Goal: Task Accomplishment & Management: Complete application form

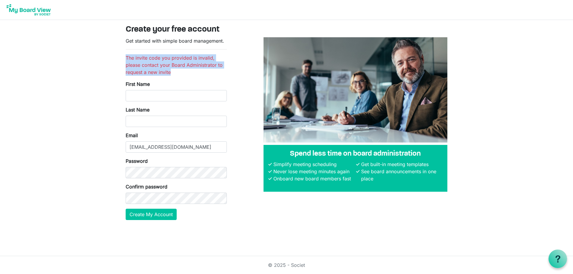
drag, startPoint x: 175, startPoint y: 72, endPoint x: 125, endPoint y: 57, distance: 51.9
click at [125, 57] on div "Get started with simple board management. The invite code you provided is inval…" at bounding box center [176, 131] width 110 height 188
copy li "The invite code you provided is invalid, please contact your Board Administrato…"
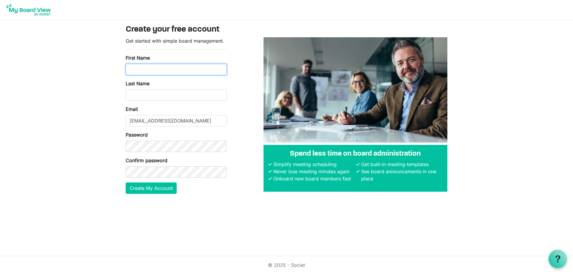
click at [167, 70] on input "First Name" at bounding box center [176, 69] width 101 height 11
type input "Bruce"
type input "Currivan"
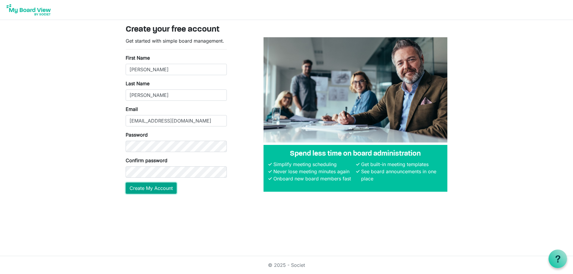
click at [160, 186] on button "Create My Account" at bounding box center [151, 188] width 51 height 11
click at [160, 188] on button "Create My Account" at bounding box center [151, 188] width 51 height 11
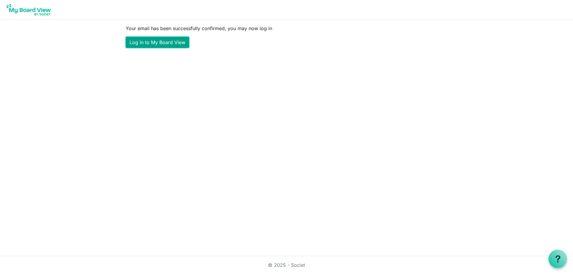
click at [155, 44] on link "Log in to My Board View" at bounding box center [158, 42] width 64 height 11
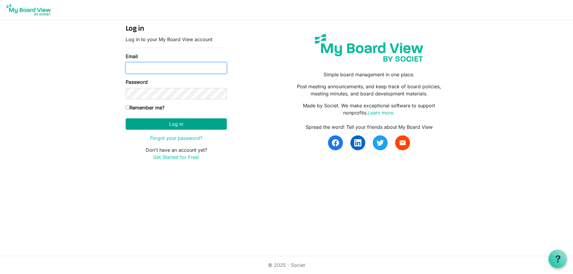
type input "[EMAIL_ADDRESS][DOMAIN_NAME]"
click at [180, 124] on button "Log in" at bounding box center [176, 124] width 101 height 11
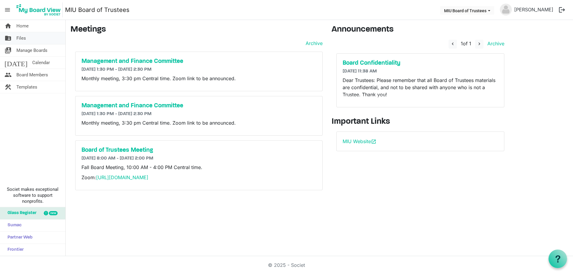
click at [24, 38] on span "Files" at bounding box center [21, 38] width 10 height 12
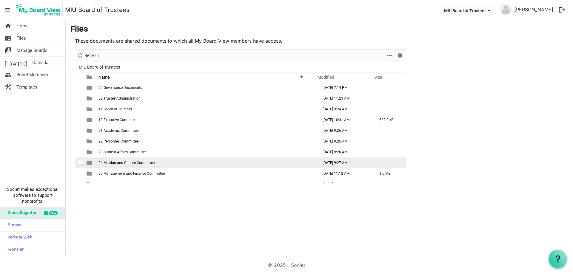
scroll to position [39, 0]
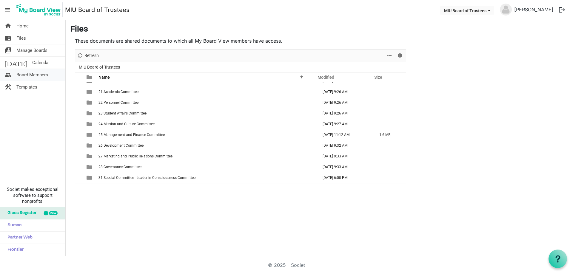
click at [40, 75] on span "Board Members" at bounding box center [32, 75] width 32 height 12
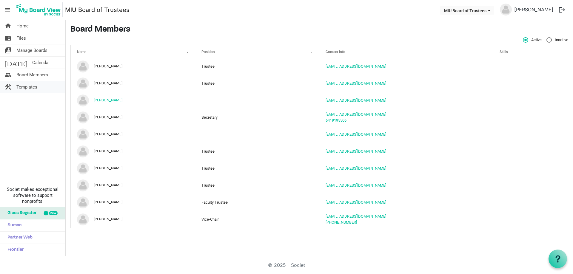
click at [26, 85] on span "Templates" at bounding box center [26, 87] width 21 height 12
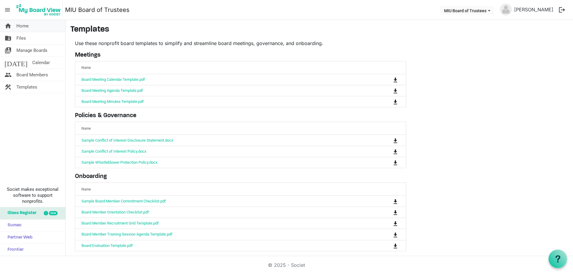
click at [27, 27] on span "Home" at bounding box center [22, 26] width 12 height 12
